Goal: Transaction & Acquisition: Book appointment/travel/reservation

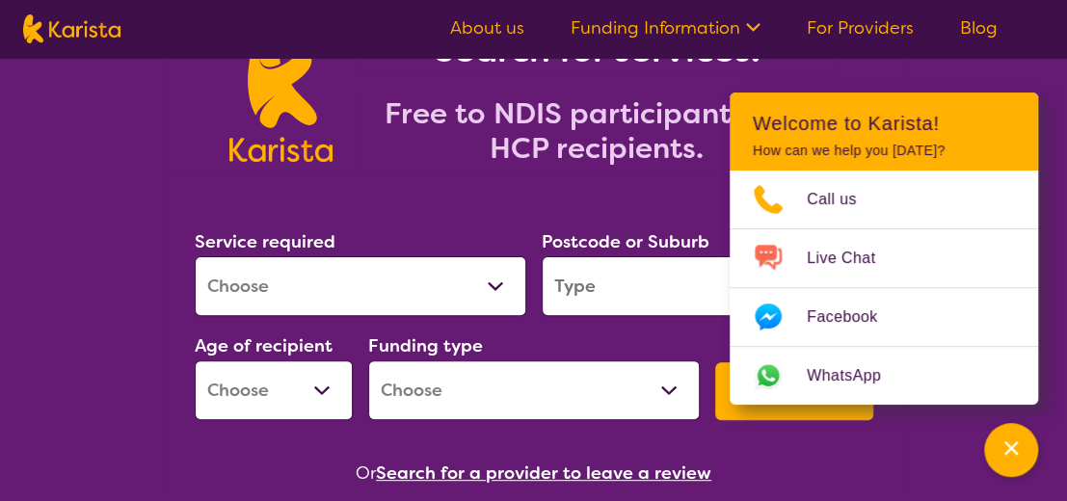
scroll to position [193, 0]
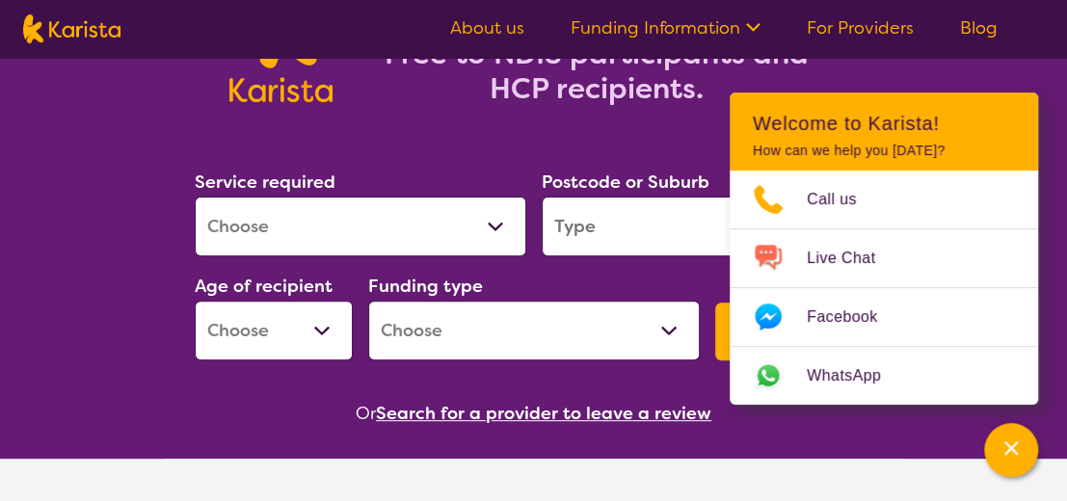
click at [497, 217] on select "Allied Health Assistant Assessment ([MEDICAL_DATA] or [MEDICAL_DATA]) Behaviour…" at bounding box center [360, 227] width 331 height 60
select select "[MEDICAL_DATA]"
click at [195, 197] on select "Allied Health Assistant Assessment ([MEDICAL_DATA] or [MEDICAL_DATA]) Behaviour…" at bounding box center [360, 227] width 331 height 60
click at [1013, 442] on icon "Channel Menu" at bounding box center [1010, 447] width 19 height 19
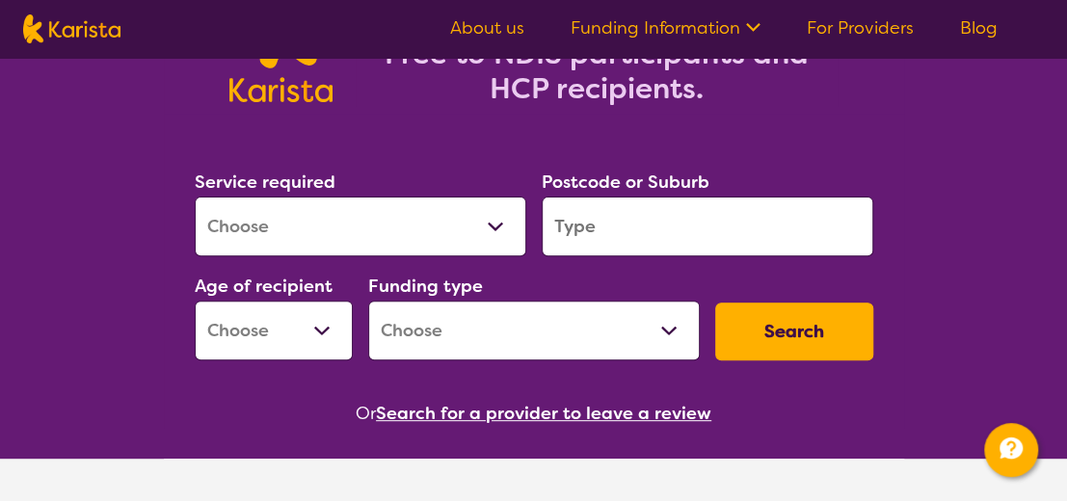
click at [713, 234] on input "search" at bounding box center [706, 227] width 331 height 60
type input "3116"
click at [323, 325] on select "Early Childhood - 0 to 9 Child - 10 to 11 Adolescent - 12 to 17 Adult - 18 to 6…" at bounding box center [274, 331] width 158 height 60
select select "AD"
click at [195, 301] on select "Early Childhood - 0 to 9 Child - 10 to 11 Adolescent - 12 to 17 Adult - 18 to 6…" at bounding box center [274, 331] width 158 height 60
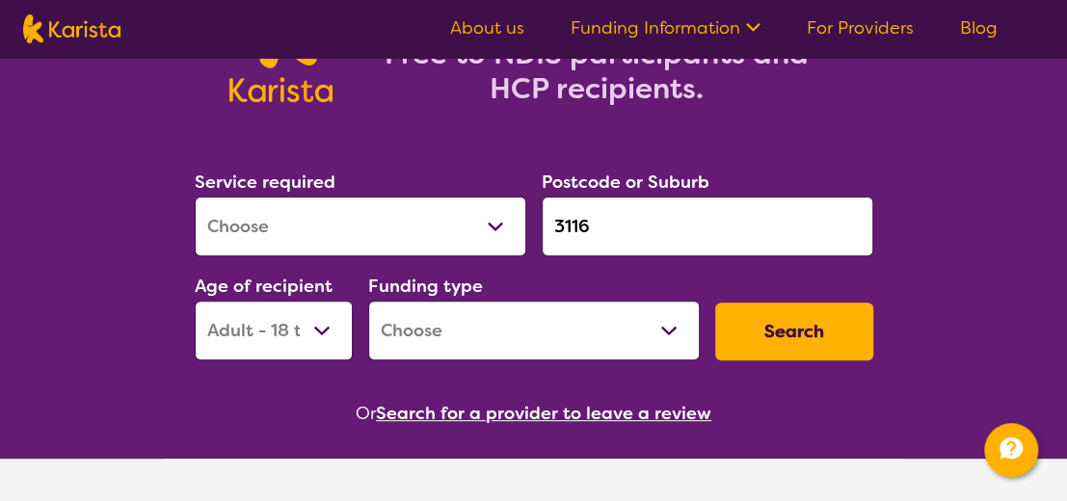
click at [665, 320] on select "Home Care Package (HCP) National Disability Insurance Scheme (NDIS) I don't know" at bounding box center [533, 331] width 331 height 60
select select "NDIS"
click at [368, 301] on select "Home Care Package (HCP) National Disability Insurance Scheme (NDIS) I don't know" at bounding box center [533, 331] width 331 height 60
click at [800, 312] on button "Search" at bounding box center [794, 332] width 158 height 58
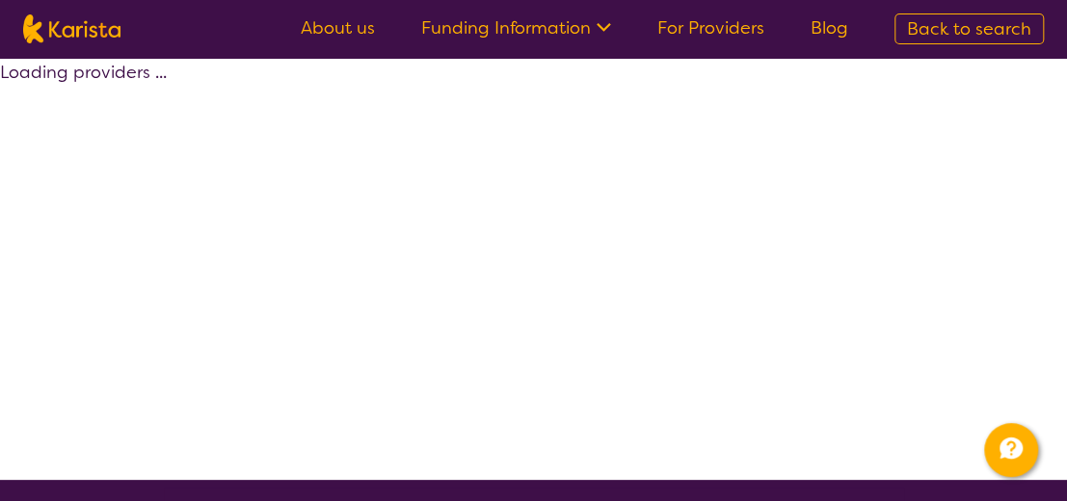
select select "by_score"
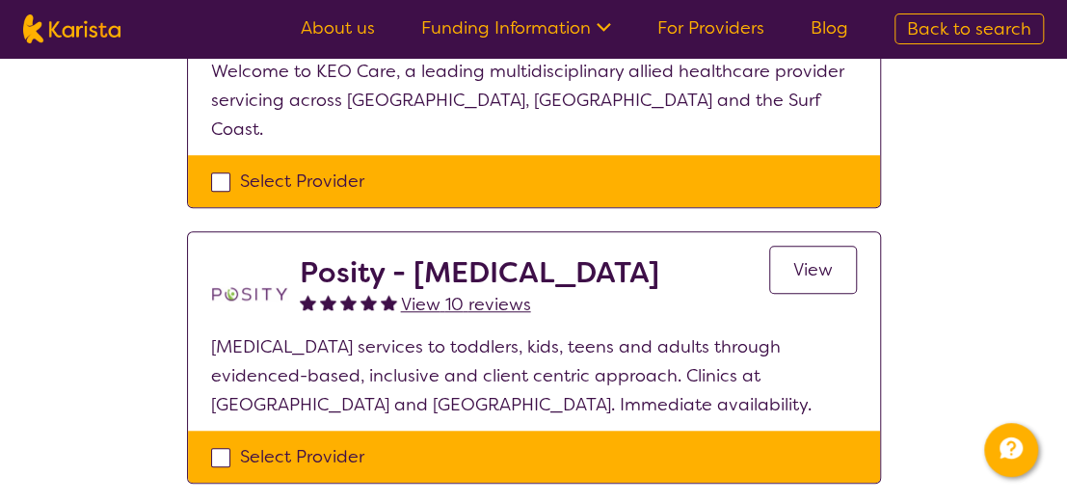
scroll to position [578, 0]
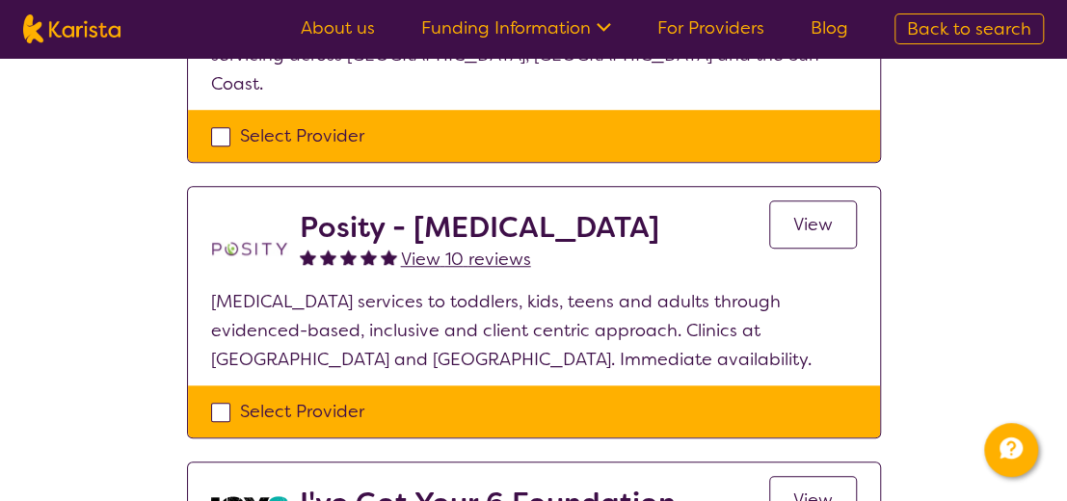
click at [512, 397] on div "Select Provider" at bounding box center [533, 411] width 645 height 29
checkbox input "true"
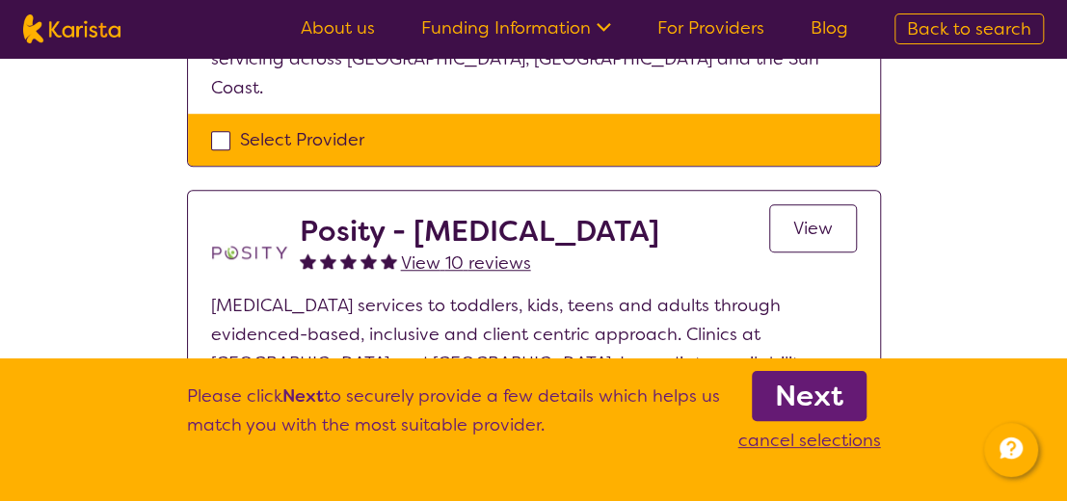
scroll to position [674, 0]
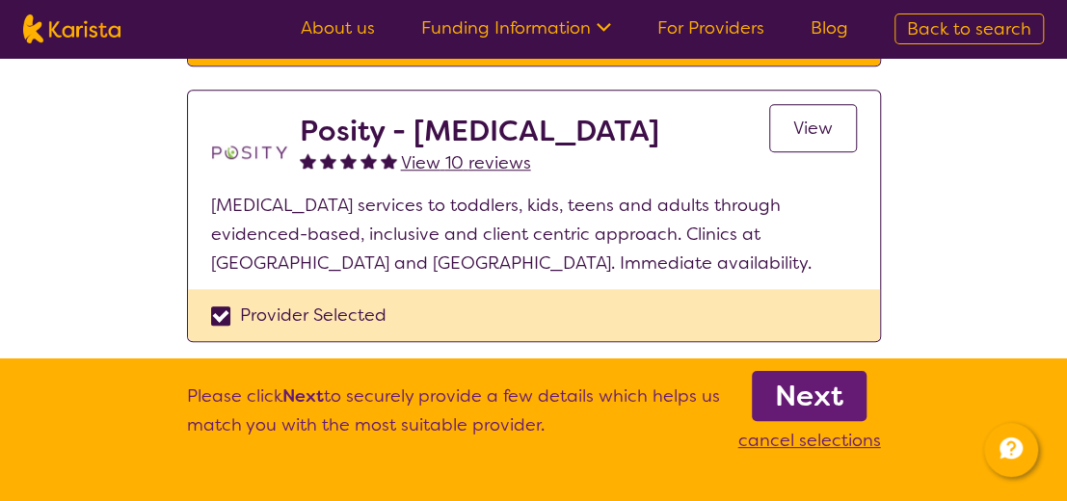
click at [807, 117] on span "View" at bounding box center [813, 128] width 40 height 23
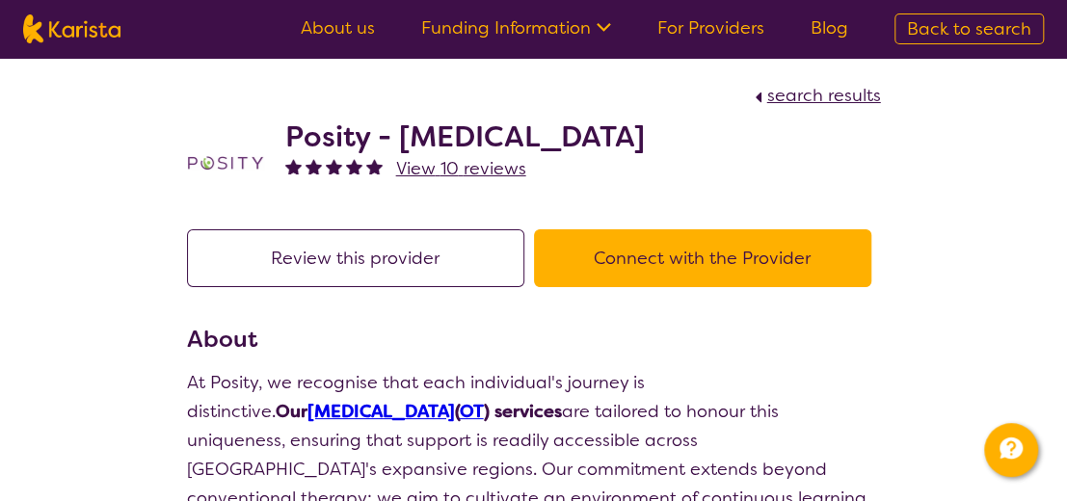
click at [659, 257] on button "Connect with the Provider" at bounding box center [702, 258] width 337 height 58
